Goal: Task Accomplishment & Management: Manage account settings

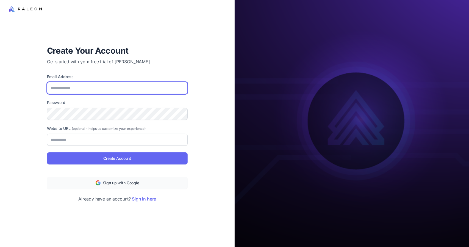
click at [103, 88] on input "Email Address" at bounding box center [117, 88] width 141 height 12
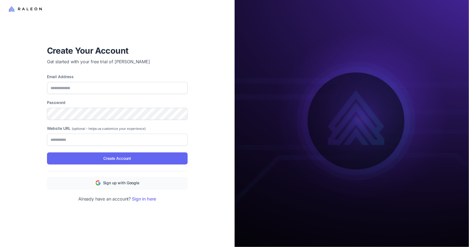
click at [163, 66] on div "Create Your Account Get started with your free trial of Raleon AI Email Address…" at bounding box center [117, 123] width 158 height 175
click at [145, 199] on link "Sign in here" at bounding box center [144, 199] width 24 height 6
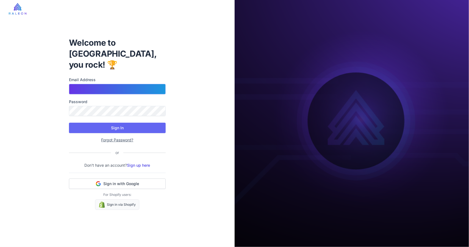
click at [100, 84] on input "Email Address" at bounding box center [117, 89] width 97 height 10
type input "**********"
click at [114, 54] on h1 "Welcome to Raleon, you rock! 🏆" at bounding box center [117, 53] width 97 height 33
click at [16, 8] on img at bounding box center [18, 9] width 18 height 12
